Goal: Task Accomplishment & Management: Use online tool/utility

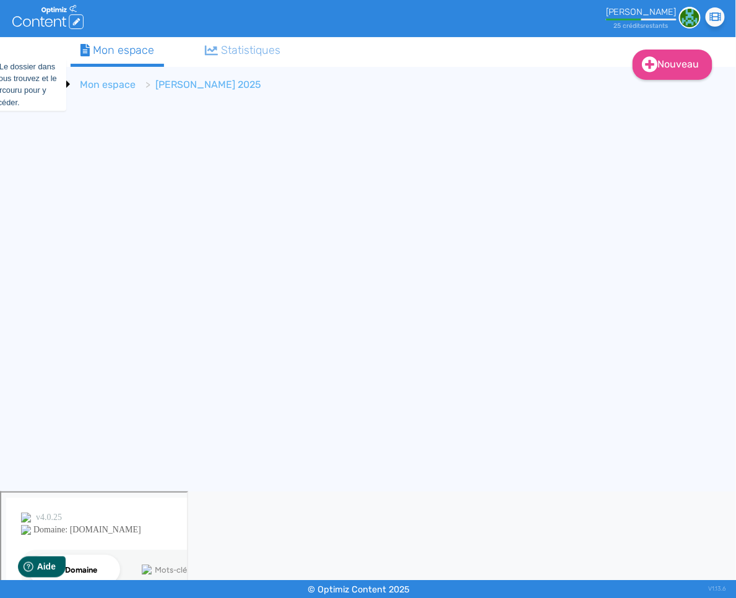
click at [113, 87] on link "Mon espace" at bounding box center [108, 85] width 56 height 12
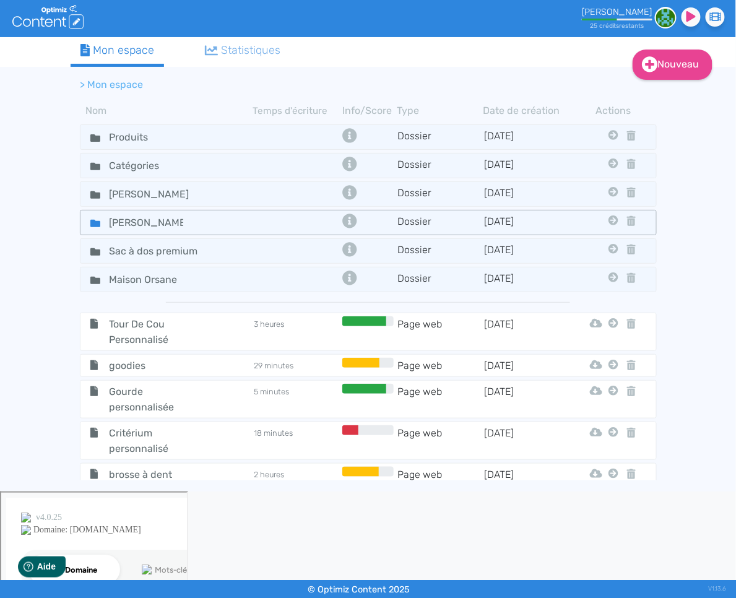
click at [97, 220] on icon at bounding box center [95, 223] width 10 height 7
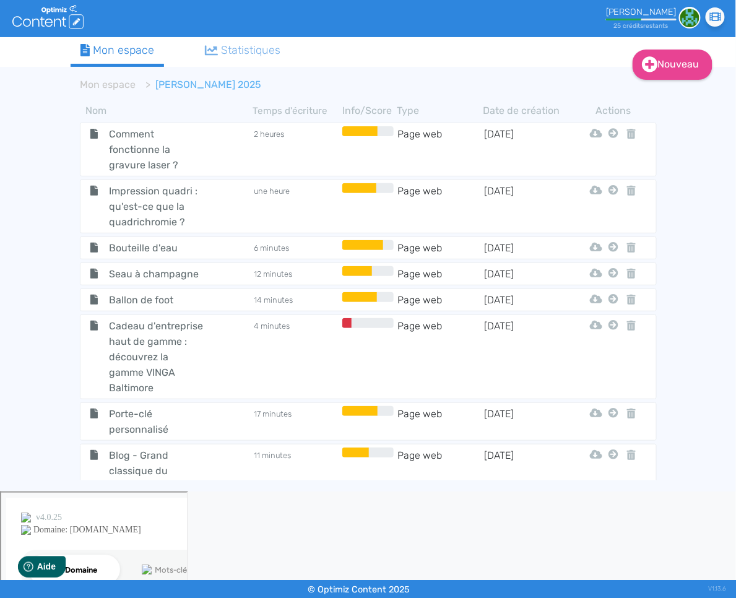
scroll to position [1866, 0]
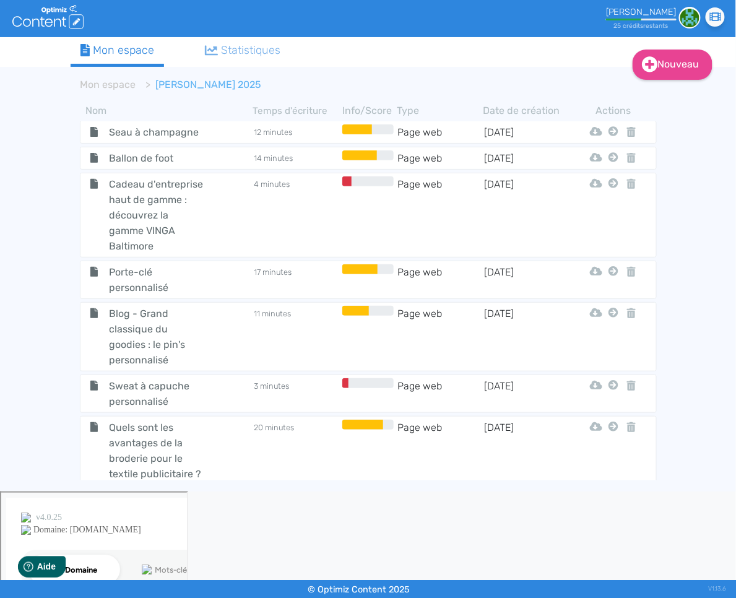
click at [171, 492] on span "Calendrier de l'Avent" at bounding box center [157, 507] width 114 height 31
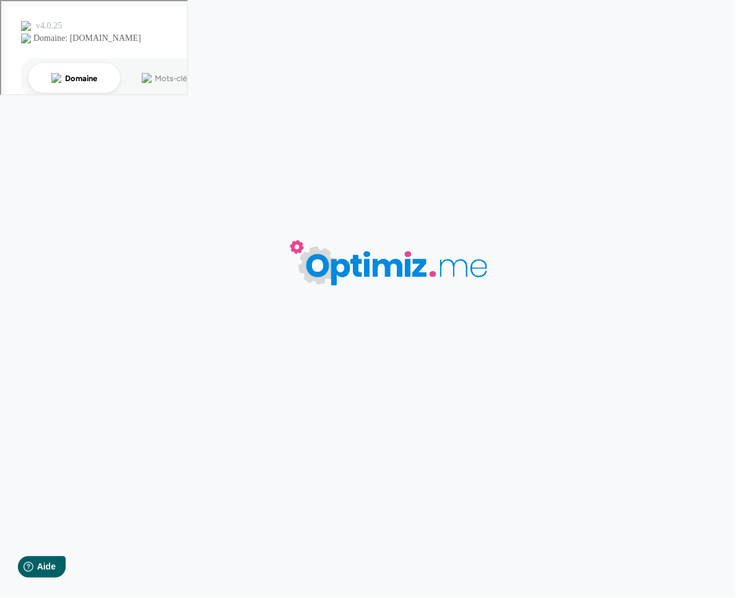
type input "Calendrier de l'Avent"
